Goal: Transaction & Acquisition: Purchase product/service

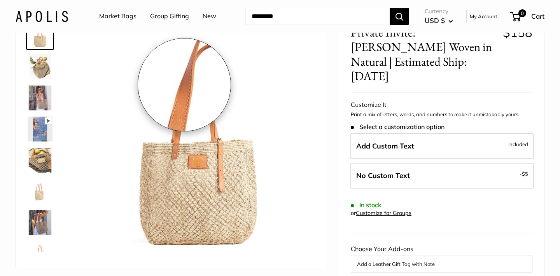
scroll to position [72, 0]
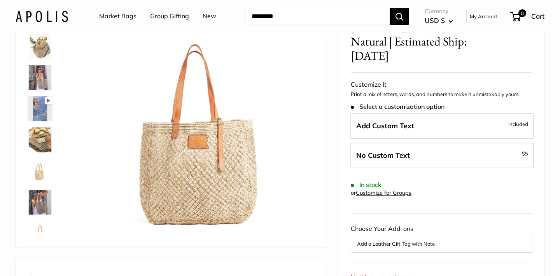
click at [40, 207] on img at bounding box center [40, 202] width 25 height 25
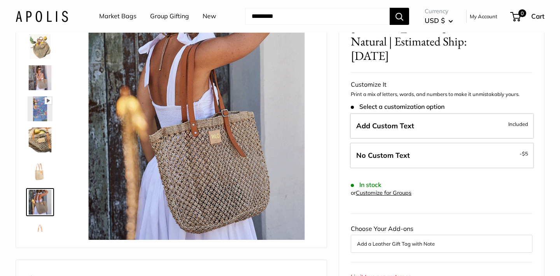
click at [38, 79] on img at bounding box center [40, 77] width 25 height 25
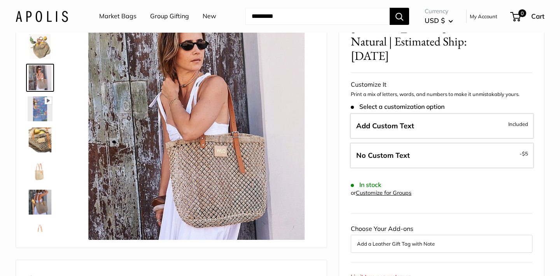
click at [44, 49] on img at bounding box center [40, 46] width 25 height 25
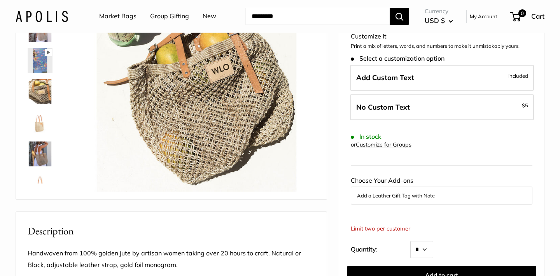
scroll to position [127, 0]
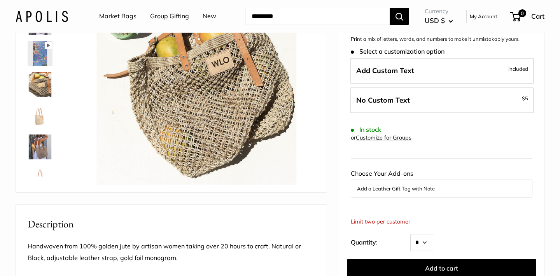
click at [44, 148] on img at bounding box center [40, 147] width 25 height 25
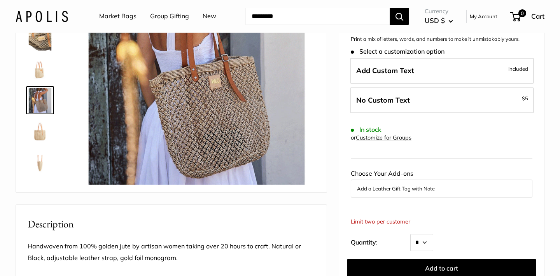
scroll to position [30, 0]
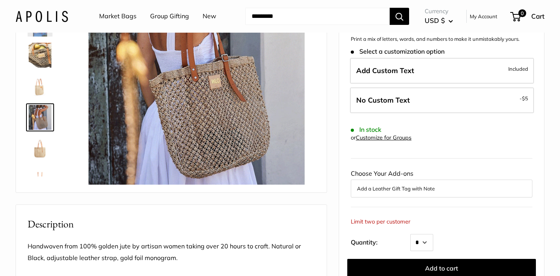
click at [38, 88] on img at bounding box center [40, 86] width 25 height 25
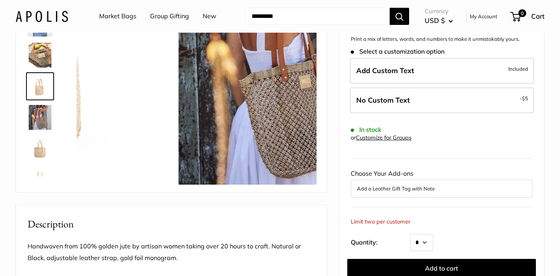
scroll to position [55, 0]
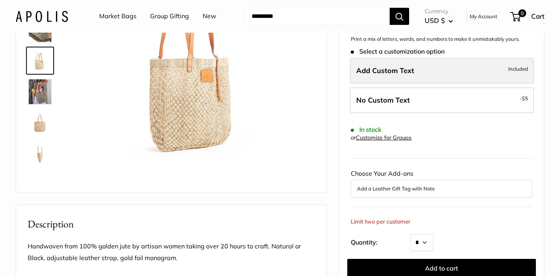
click at [434, 61] on label "Add Custom Text Included" at bounding box center [442, 71] width 184 height 26
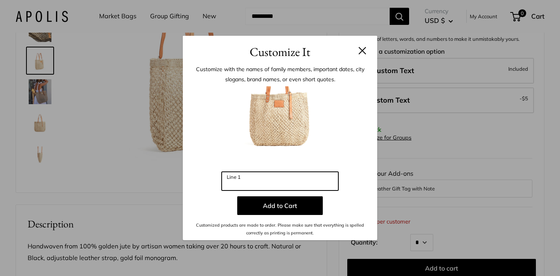
click at [268, 182] on input "Line 1" at bounding box center [280, 181] width 117 height 19
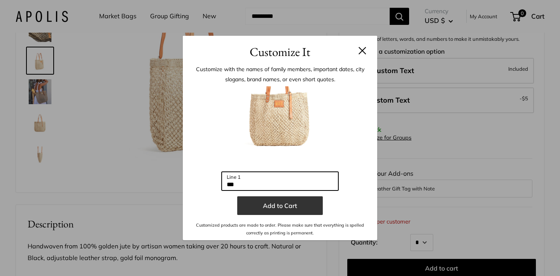
type input "***"
click at [276, 204] on button "Add to Cart" at bounding box center [280, 205] width 86 height 19
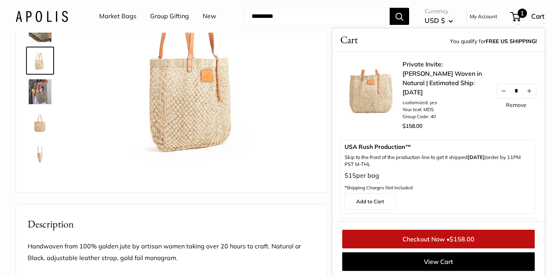
scroll to position [0, 0]
click at [37, 96] on img at bounding box center [40, 91] width 25 height 25
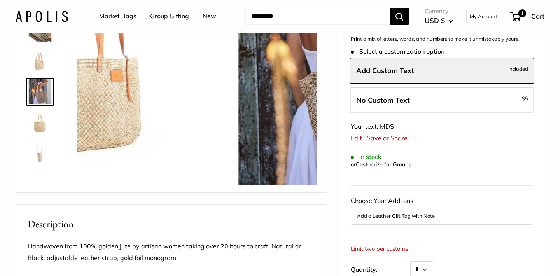
scroll to position [86, 0]
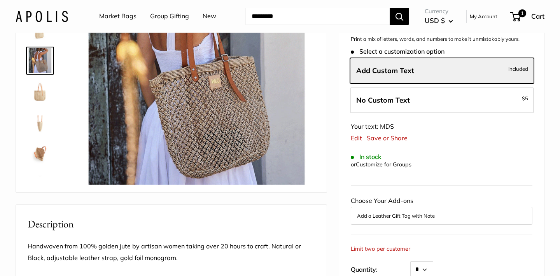
click at [38, 66] on img at bounding box center [40, 60] width 25 height 25
click at [515, 64] on span "Included" at bounding box center [518, 68] width 20 height 9
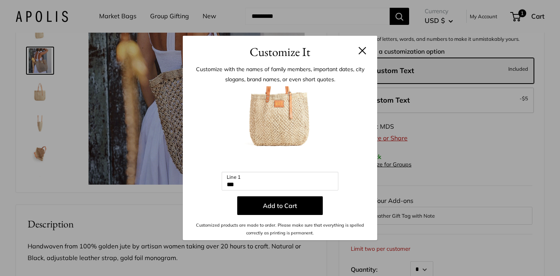
click at [467, 170] on div "Customize It Customize with the names of family members, important dates, city …" at bounding box center [280, 138] width 560 height 276
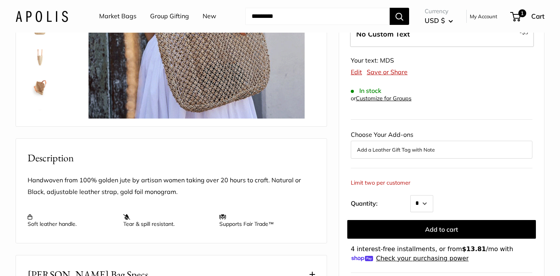
scroll to position [195, 0]
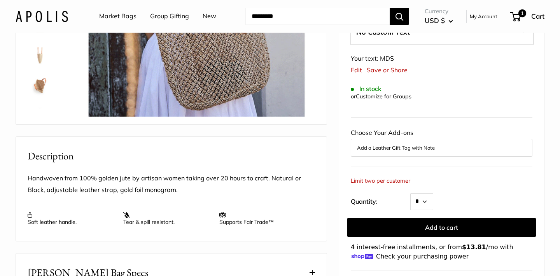
click at [429, 143] on button "Add a Leather Gift Tag with Note" at bounding box center [441, 147] width 169 height 9
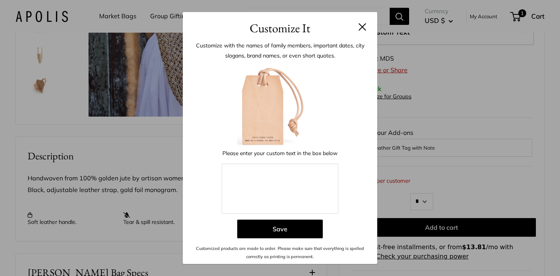
click at [429, 128] on div "Customize It Customize with the names of family members, important dates, city …" at bounding box center [280, 138] width 560 height 276
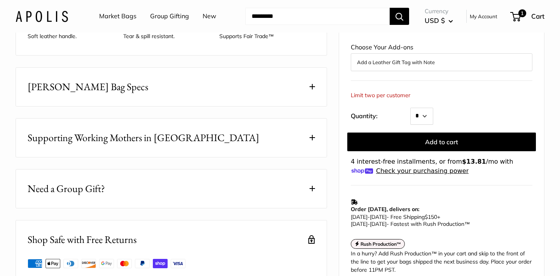
scroll to position [383, 0]
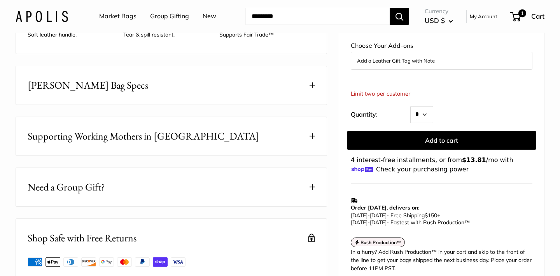
click at [313, 88] on span at bounding box center [311, 84] width 5 height 5
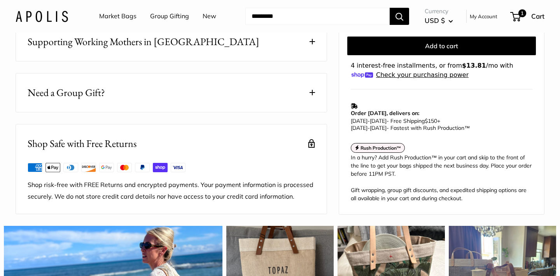
scroll to position [562, 0]
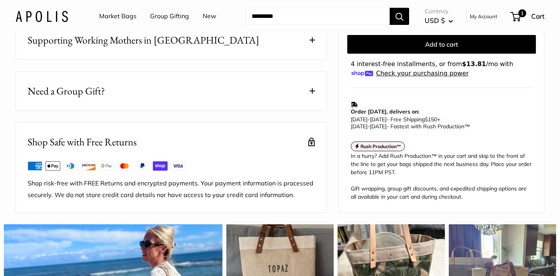
click at [311, 94] on span at bounding box center [311, 90] width 5 height 5
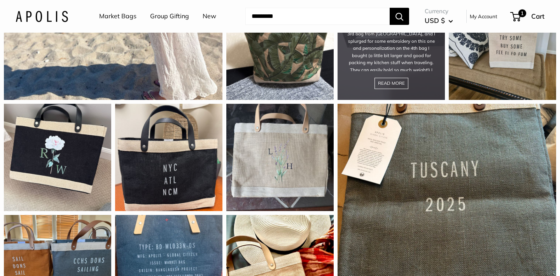
scroll to position [1020, 0]
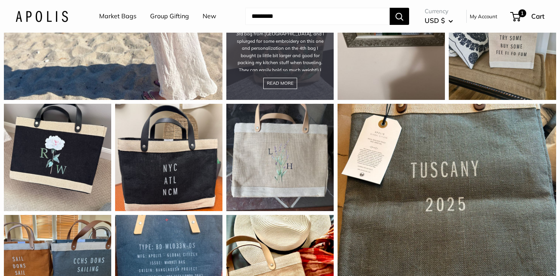
click at [286, 100] on div "This bag is gorgeous, exactly as pictured, super thick, heavy duty quality! Thi…" at bounding box center [279, 46] width 107 height 107
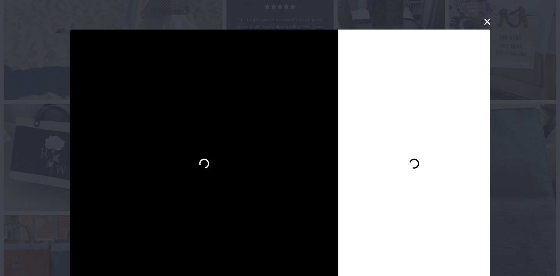
scroll to position [22, 0]
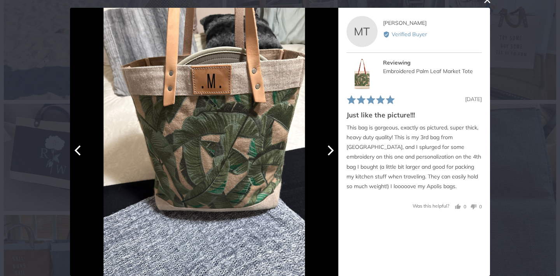
click at [332, 152] on icon "Next" at bounding box center [331, 150] width 6 height 10
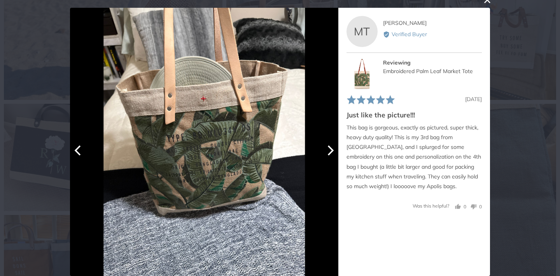
click at [332, 152] on icon "Next" at bounding box center [331, 150] width 6 height 10
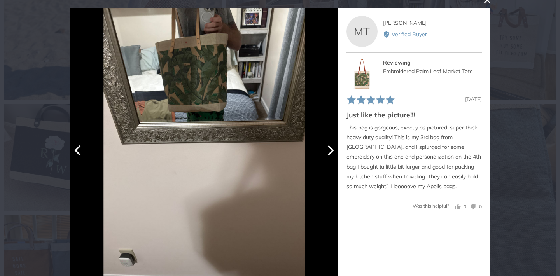
click at [332, 152] on icon "Next" at bounding box center [331, 150] width 6 height 10
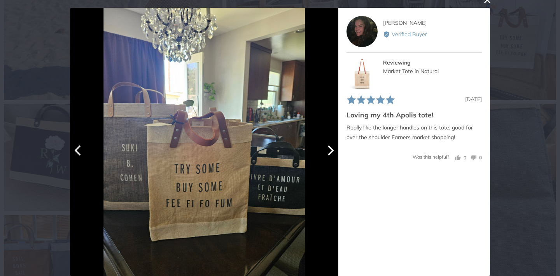
click at [332, 149] on icon "Next" at bounding box center [331, 150] width 6 height 10
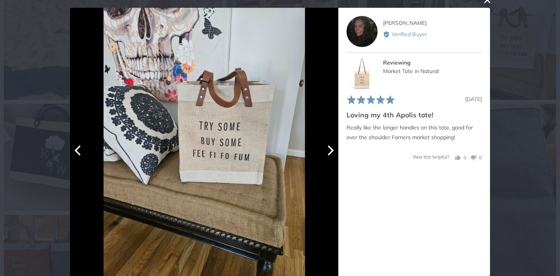
click at [332, 149] on icon "Next" at bounding box center [331, 150] width 6 height 10
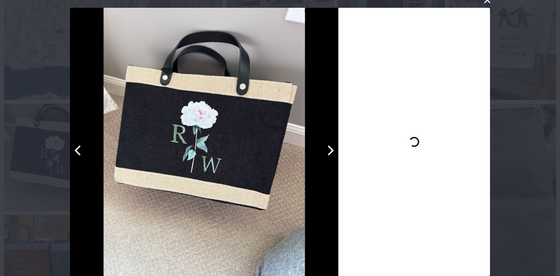
click at [332, 150] on icon "Next" at bounding box center [331, 150] width 6 height 10
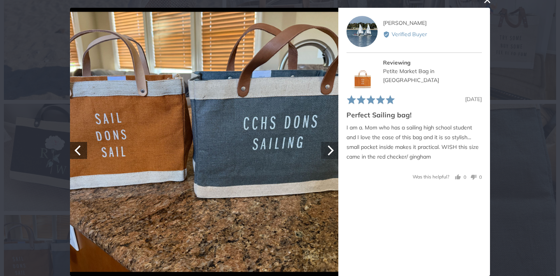
click at [332, 150] on icon "Next" at bounding box center [331, 150] width 6 height 10
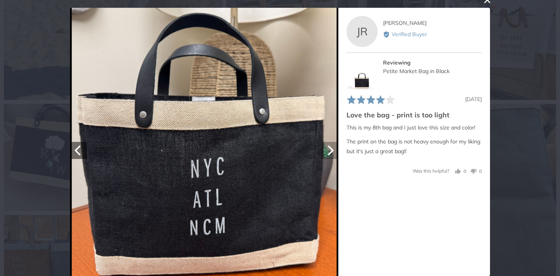
click at [332, 149] on icon "Next" at bounding box center [331, 150] width 6 height 10
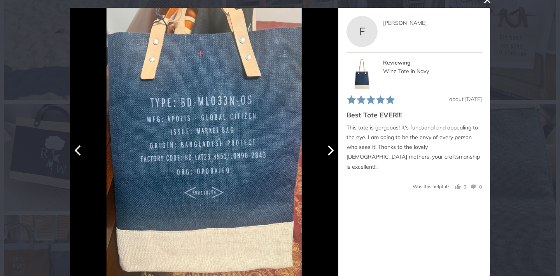
click at [332, 149] on icon "Next" at bounding box center [331, 150] width 6 height 10
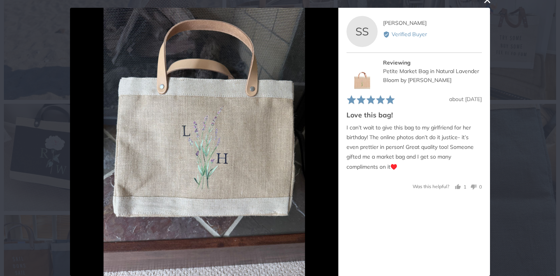
click at [487, 3] on button "close this modal window" at bounding box center [486, -1] width 9 height 9
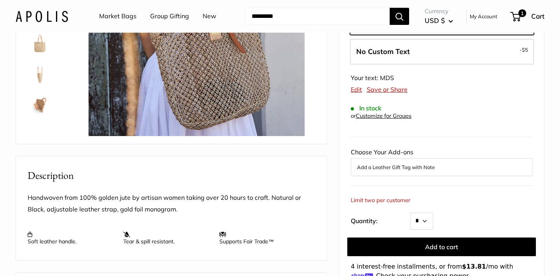
scroll to position [177, 0]
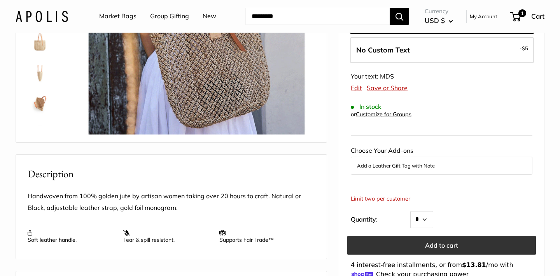
click at [462, 236] on button "Add to cart" at bounding box center [441, 245] width 189 height 19
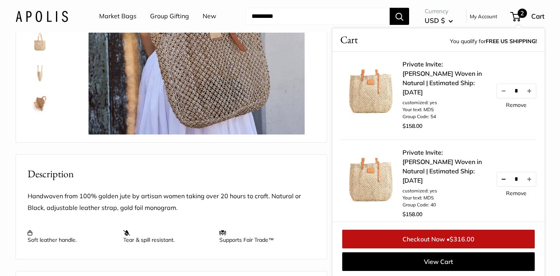
click at [503, 172] on button "Decrease quantity by 1" at bounding box center [503, 179] width 13 height 14
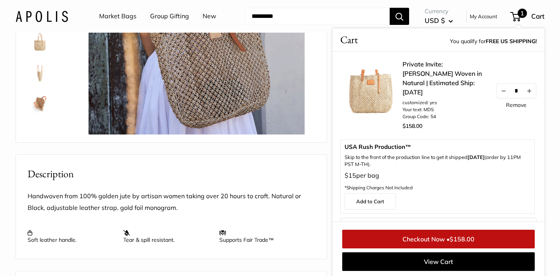
click at [304, 182] on h2 "Description" at bounding box center [171, 173] width 287 height 15
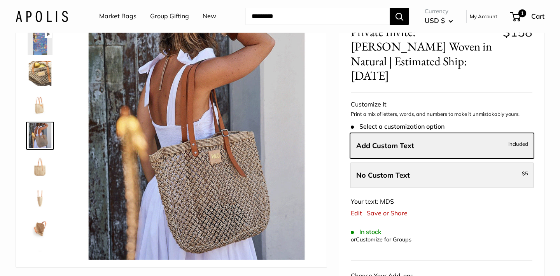
scroll to position [51, 0]
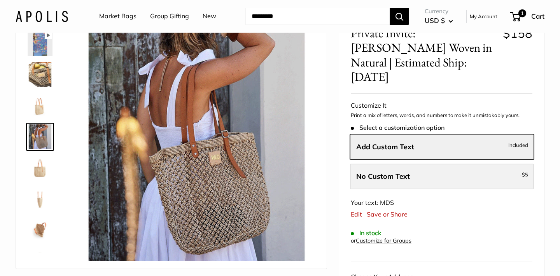
click at [429, 164] on label "No Custom Text - $5" at bounding box center [442, 177] width 184 height 26
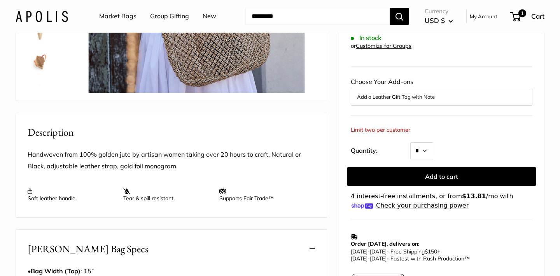
scroll to position [219, 0]
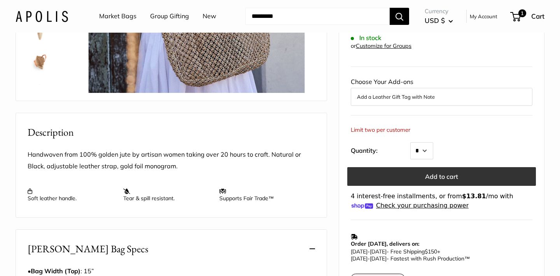
click at [429, 167] on button "Add to cart" at bounding box center [441, 176] width 189 height 19
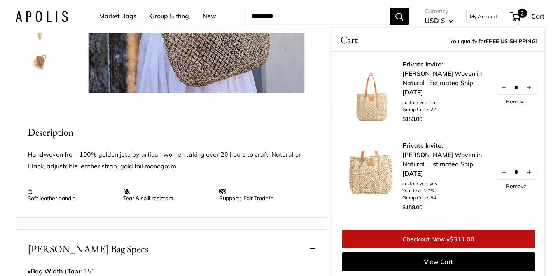
click at [444, 242] on link "Checkout Now • $311.00" at bounding box center [438, 239] width 192 height 19
